Goal: Task Accomplishment & Management: Use online tool/utility

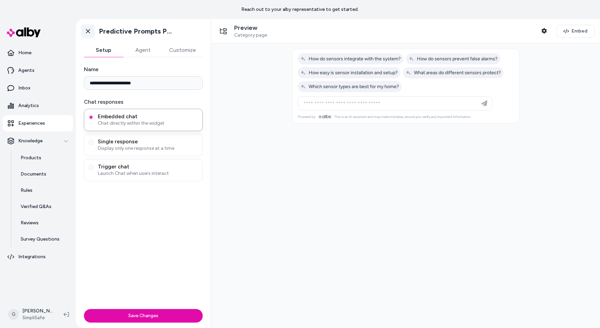
click at [90, 28] on icon at bounding box center [88, 31] width 7 height 7
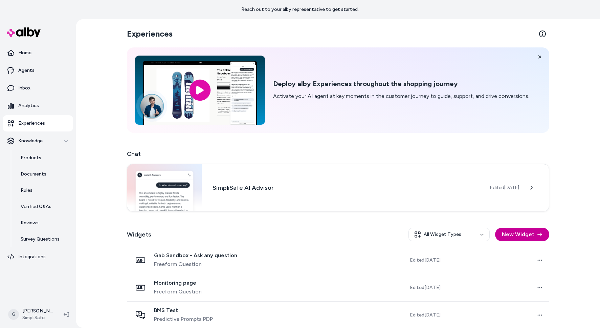
click at [508, 233] on button "New Widget" at bounding box center [522, 235] width 54 height 14
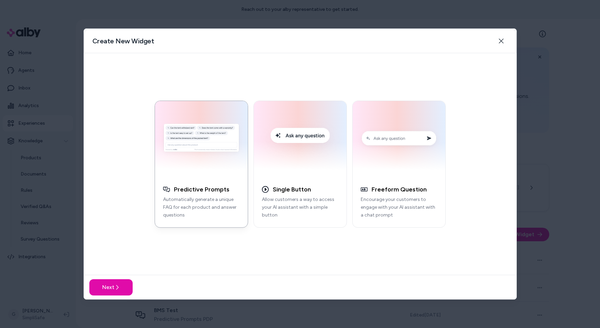
click at [215, 177] on button "Predictive Prompts Automatically generate a unique FAQ for each product and ans…" at bounding box center [201, 164] width 93 height 127
click at [112, 280] on button "Next" at bounding box center [110, 287] width 43 height 16
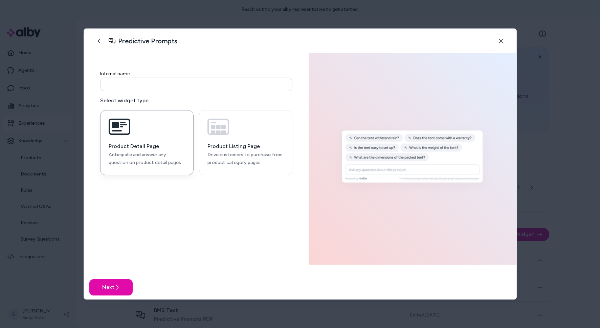
click at [140, 88] on input at bounding box center [196, 85] width 192 height 14
type input "****"
click at [106, 288] on button "Next" at bounding box center [110, 287] width 43 height 16
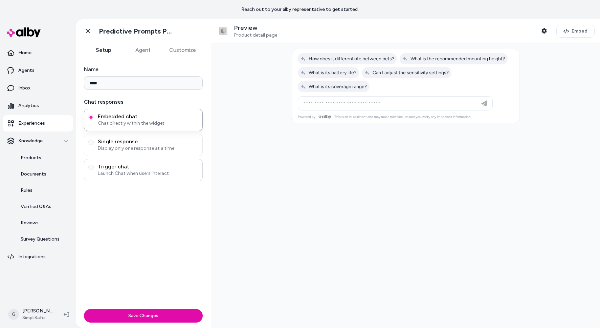
click at [131, 168] on span "Trigger chat" at bounding box center [148, 166] width 101 height 7
click at [94, 168] on button "Trigger chat Launch Chat when users interact" at bounding box center [90, 167] width 5 height 5
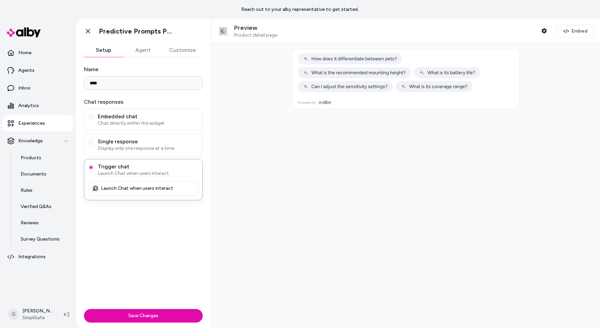
click at [177, 46] on button "Customize" at bounding box center [183, 50] width 40 height 14
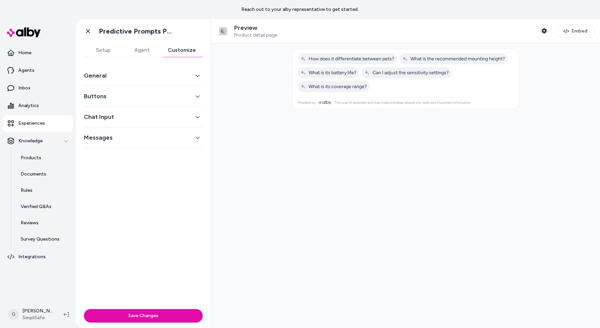
click at [143, 75] on button "General" at bounding box center [143, 75] width 119 height 9
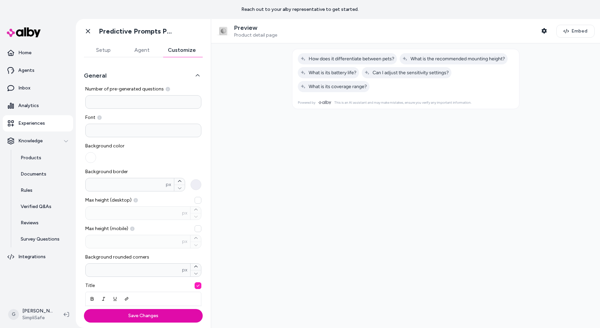
click at [113, 105] on input "*" at bounding box center [143, 102] width 116 height 14
type input "*"
click at [84, 309] on button "Save Changes" at bounding box center [143, 316] width 119 height 14
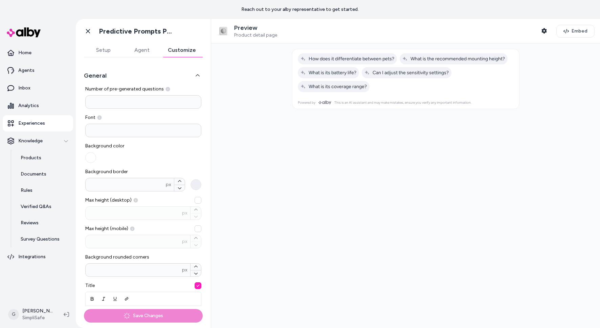
click at [303, 174] on div at bounding box center [405, 185] width 389 height 284
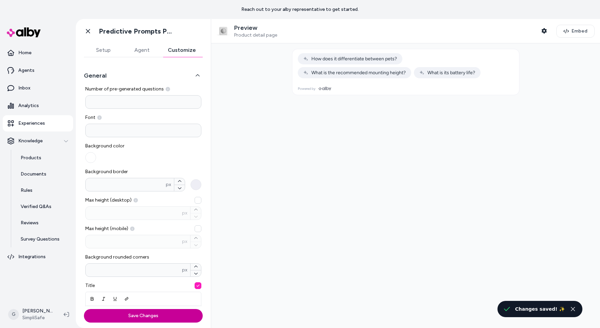
click at [129, 321] on button "Save Changes" at bounding box center [143, 316] width 119 height 14
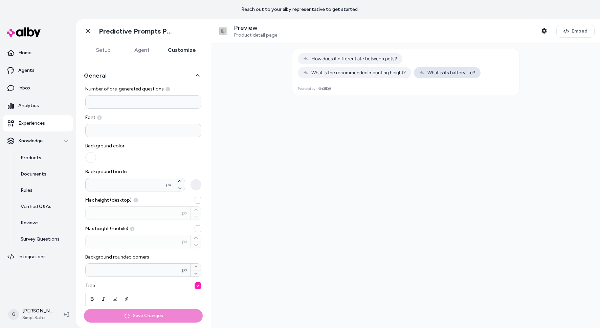
click at [449, 72] on span "What is its battery life?" at bounding box center [447, 73] width 56 height 6
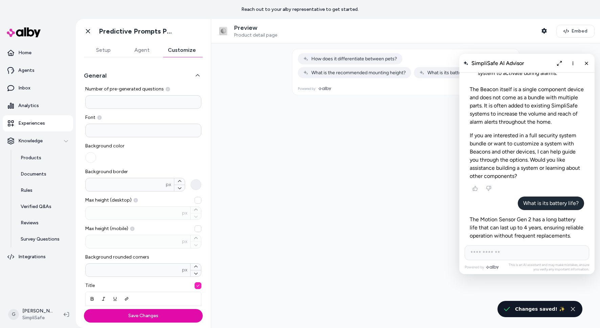
scroll to position [1051, 0]
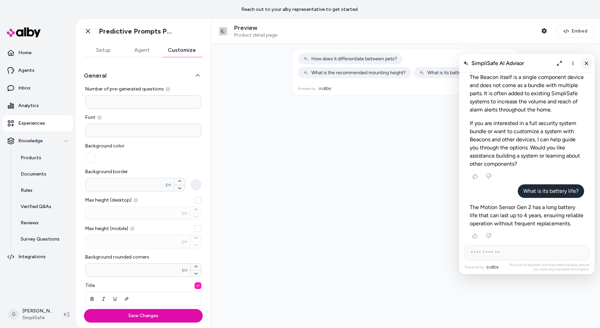
click at [584, 59] on button "Close chat" at bounding box center [587, 64] width 12 height 12
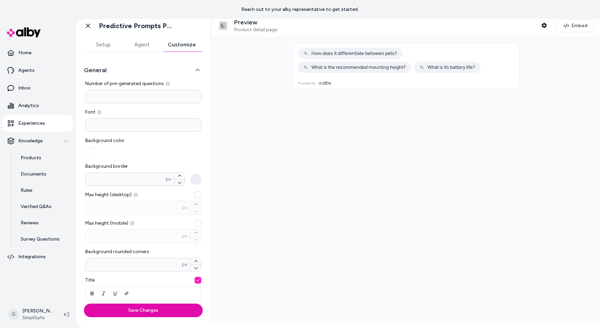
scroll to position [0, 0]
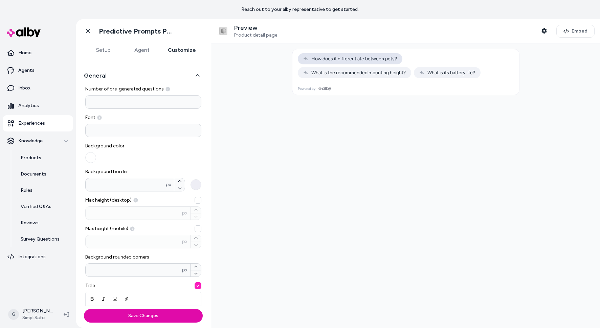
click at [329, 57] on span "How does it differentiate between pets?" at bounding box center [350, 59] width 94 height 6
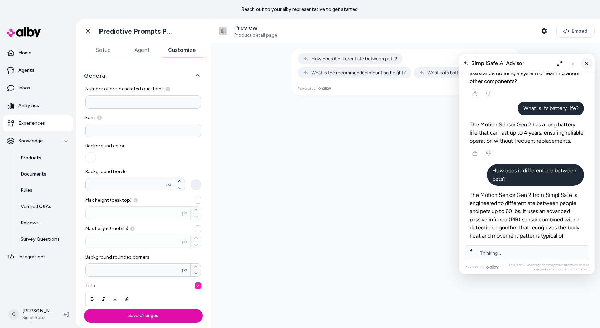
scroll to position [1142, 0]
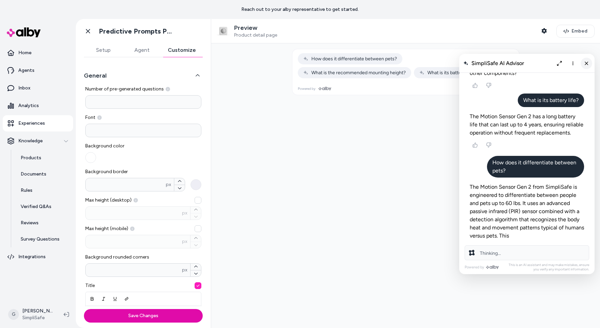
click at [587, 64] on icon "Close chat" at bounding box center [587, 63] width 6 height 6
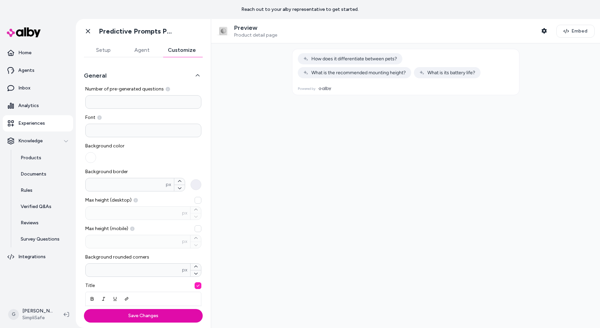
scroll to position [0, 0]
click at [346, 71] on span "What is the recommended mounting height?" at bounding box center [354, 73] width 103 height 6
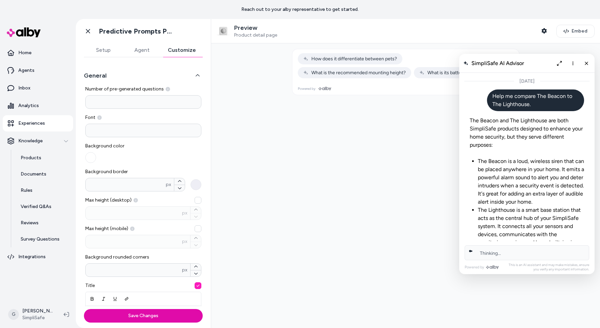
scroll to position [1150, 0]
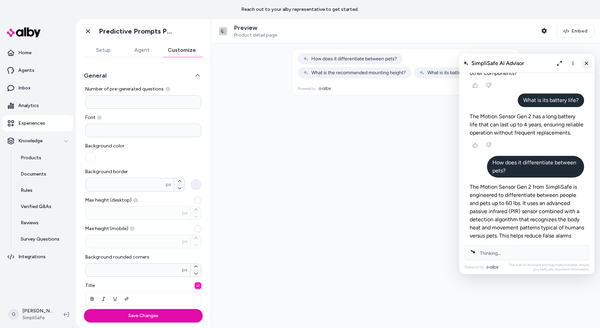
click at [588, 63] on icon "Close chat" at bounding box center [587, 63] width 6 height 6
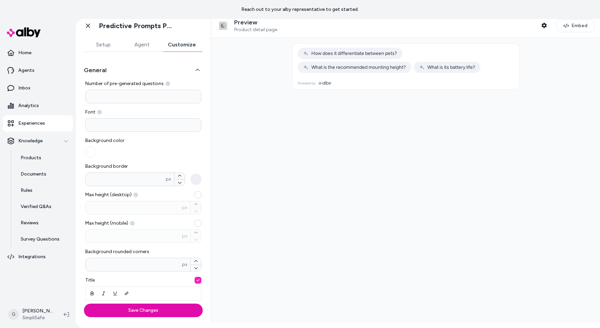
scroll to position [0, 0]
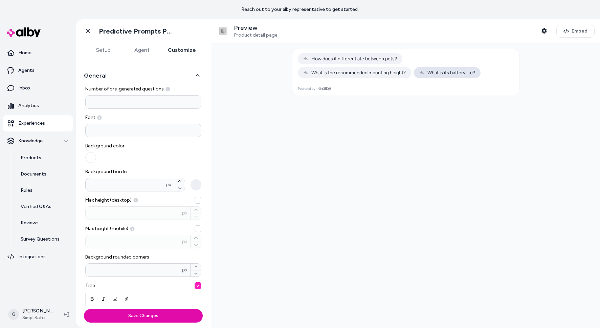
click at [435, 71] on span "What is its battery life?" at bounding box center [447, 73] width 56 height 6
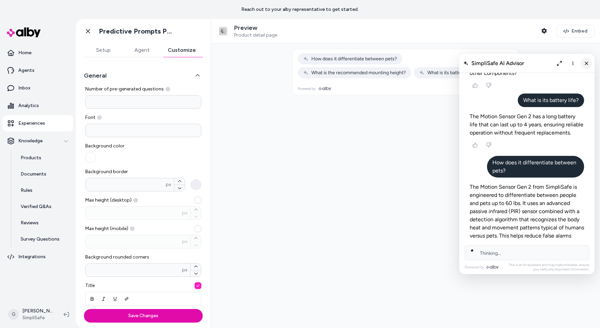
click at [589, 64] on icon "Close chat" at bounding box center [587, 63] width 6 height 6
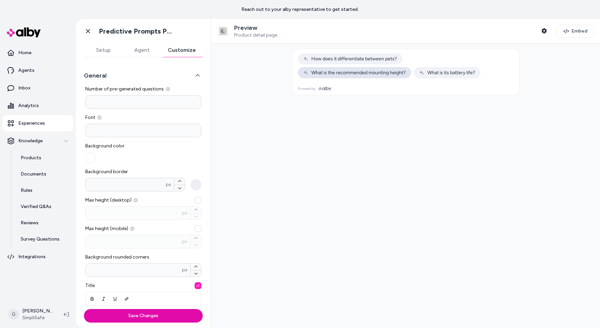
click at [393, 70] on span "What is the recommended mounting height?" at bounding box center [354, 73] width 103 height 6
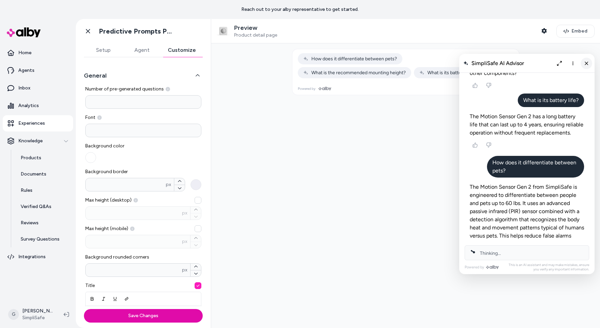
click at [587, 63] on icon "Close chat" at bounding box center [587, 63] width 6 height 6
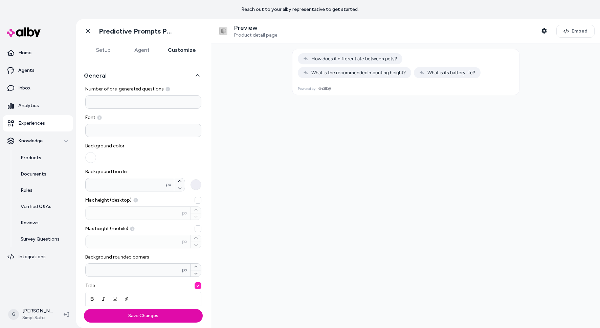
click at [107, 53] on button "Setup" at bounding box center [103, 50] width 39 height 14
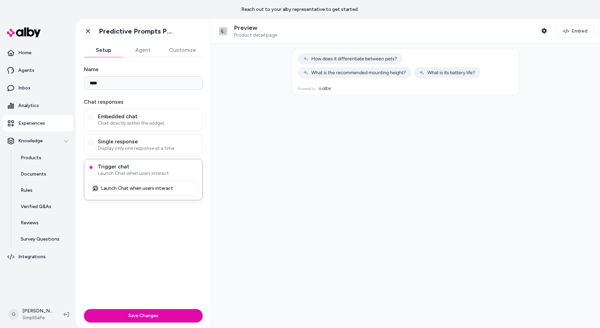
click at [30, 121] on p "Experiences" at bounding box center [31, 123] width 27 height 7
click at [92, 31] on link "Go back" at bounding box center [88, 31] width 14 height 14
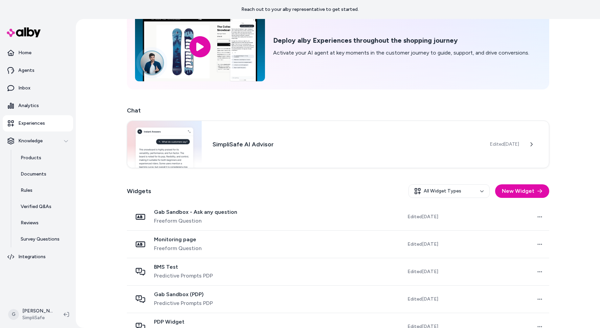
scroll to position [44, 0]
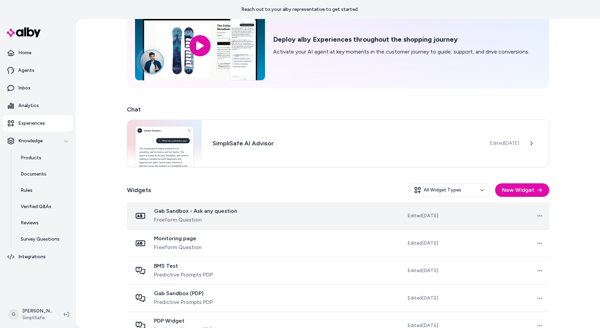
click at [195, 218] on span "Freeform Question" at bounding box center [195, 220] width 83 height 8
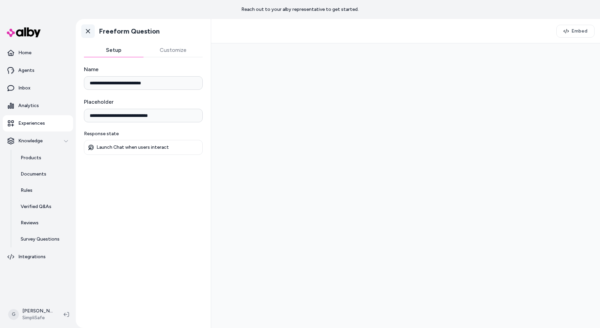
click at [86, 33] on icon at bounding box center [88, 31] width 4 height 4
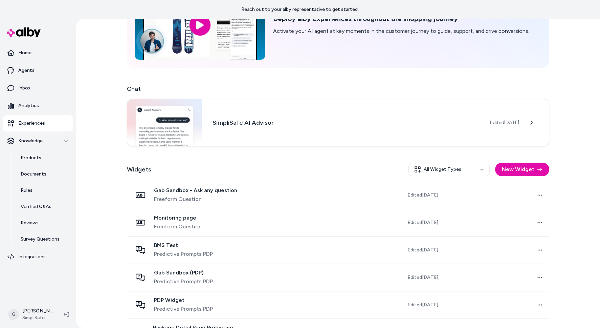
scroll to position [86, 0]
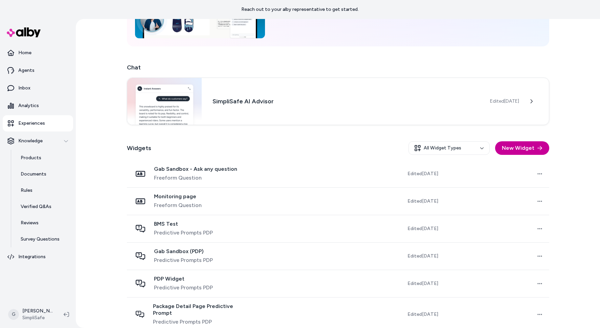
click at [511, 146] on button "New Widget" at bounding box center [522, 148] width 54 height 14
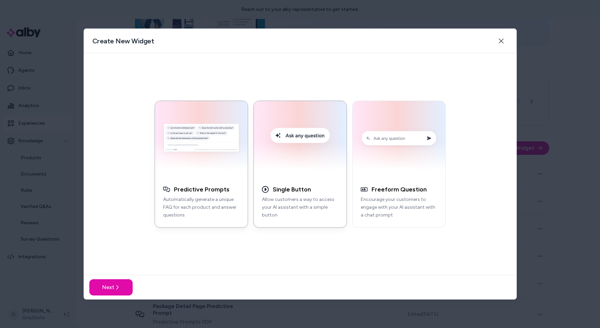
click at [306, 165] on img "button" at bounding box center [300, 139] width 85 height 68
click at [126, 283] on button "Next" at bounding box center [110, 287] width 43 height 16
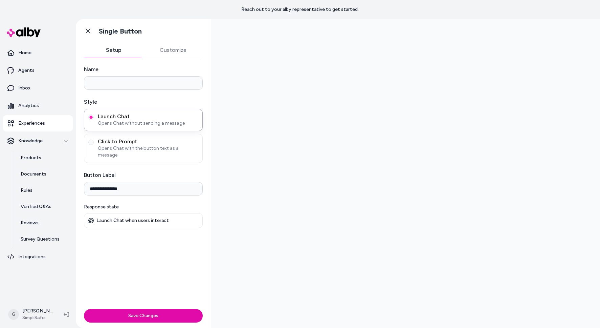
click at [122, 182] on input "**********" at bounding box center [143, 189] width 119 height 14
paste input "**********"
drag, startPoint x: 388, startPoint y: 201, endPoint x: 310, endPoint y: 182, distance: 80.4
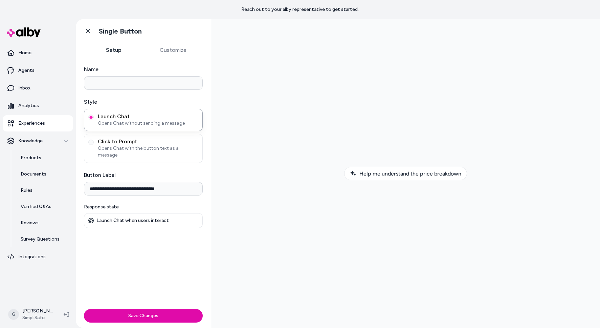
type input "**********"
click at [132, 217] on p "Launch Chat when users interact" at bounding box center [132, 220] width 72 height 6
click at [134, 146] on span "Opens Chat with the button text as a message" at bounding box center [148, 152] width 101 height 14
click at [94, 145] on button "Click to Prompt Opens Chat with the button text as a message" at bounding box center [90, 141] width 5 height 5
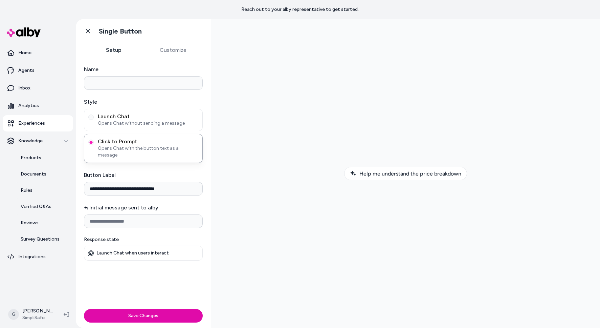
click at [123, 214] on input "Initial message sent to alby" at bounding box center [143, 221] width 119 height 14
click at [116, 312] on button "Save Changes" at bounding box center [143, 316] width 119 height 14
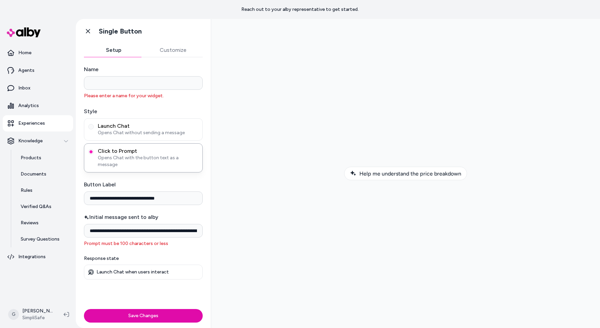
click at [142, 229] on input "**********" at bounding box center [143, 231] width 119 height 14
drag, startPoint x: 372, startPoint y: 241, endPoint x: 212, endPoint y: 222, distance: 161.0
click at [148, 224] on input "**********" at bounding box center [143, 231] width 119 height 14
click at [111, 225] on input "**********" at bounding box center [143, 231] width 119 height 14
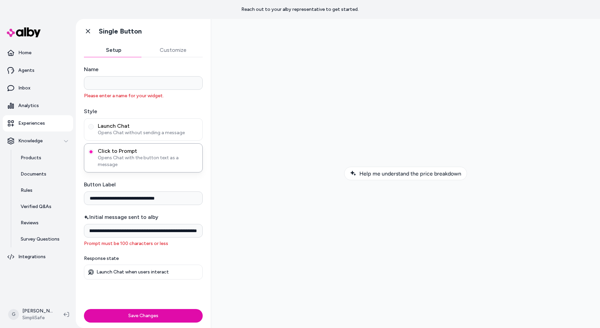
click at [111, 225] on input "**********" at bounding box center [143, 231] width 119 height 14
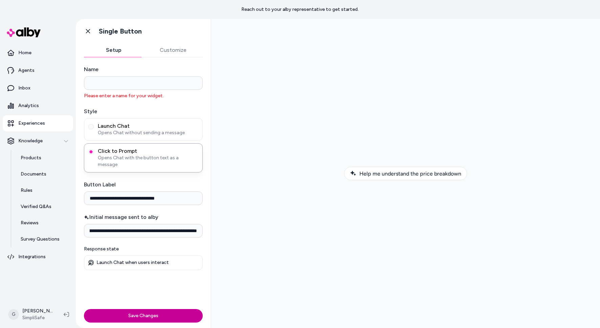
type input "**********"
click at [126, 317] on button "Save Changes" at bounding box center [143, 316] width 119 height 14
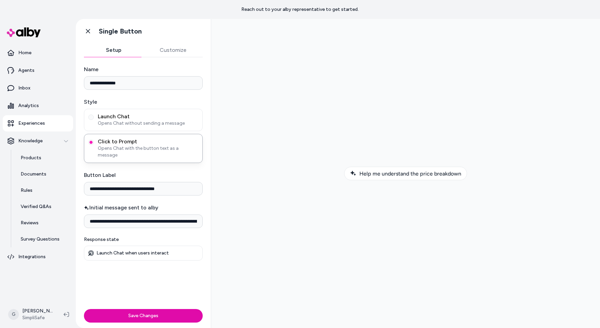
type input "**********"
click at [84, 309] on button "Save Changes" at bounding box center [143, 316] width 119 height 14
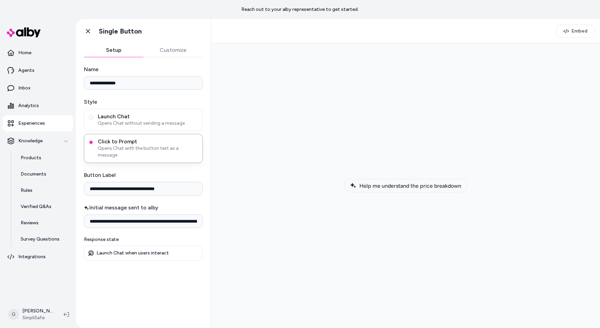
click at [390, 188] on span "Help me understand the price breakdown" at bounding box center [411, 185] width 102 height 6
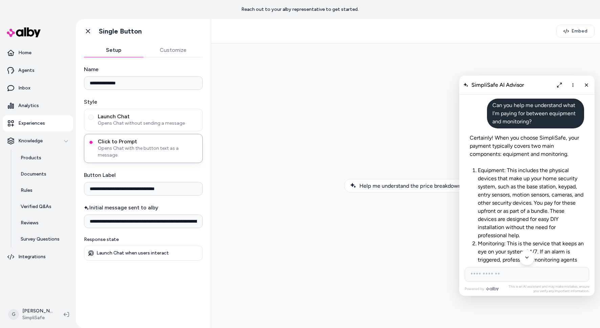
scroll to position [1218, 0]
